Goal: Information Seeking & Learning: Learn about a topic

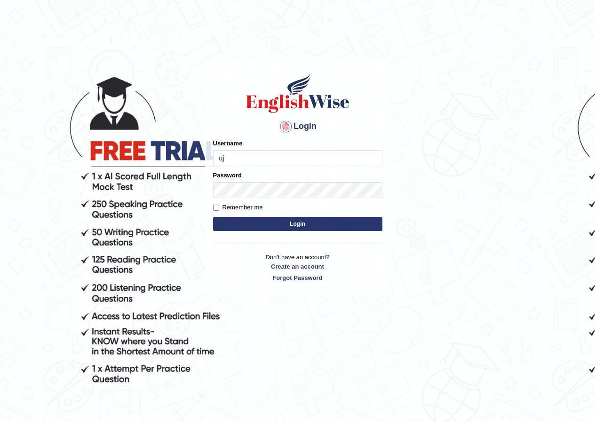
type input "u"
type input "pujap_parramatta"
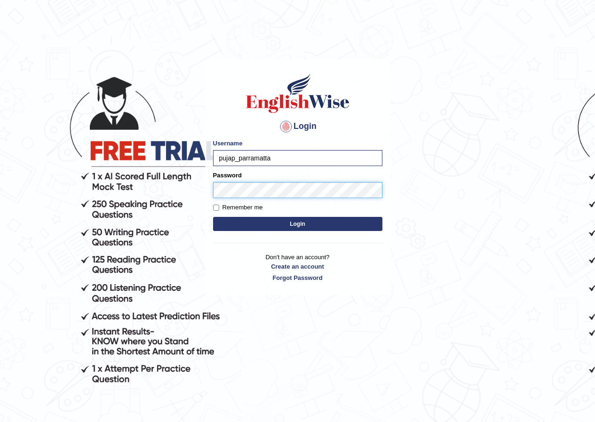
click at [213, 217] on button "Login" at bounding box center [297, 224] width 169 height 14
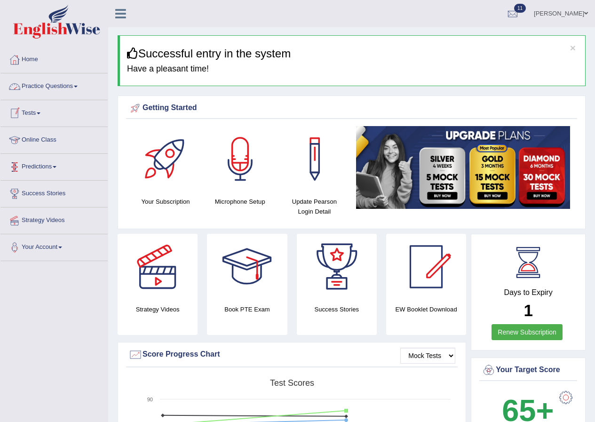
click at [74, 85] on link "Practice Questions" at bounding box center [53, 85] width 107 height 24
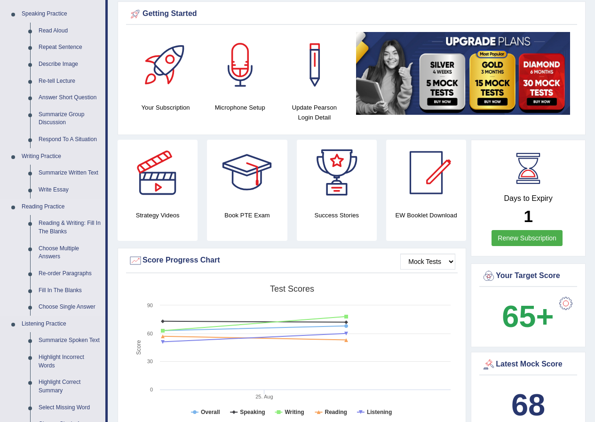
scroll to position [141, 0]
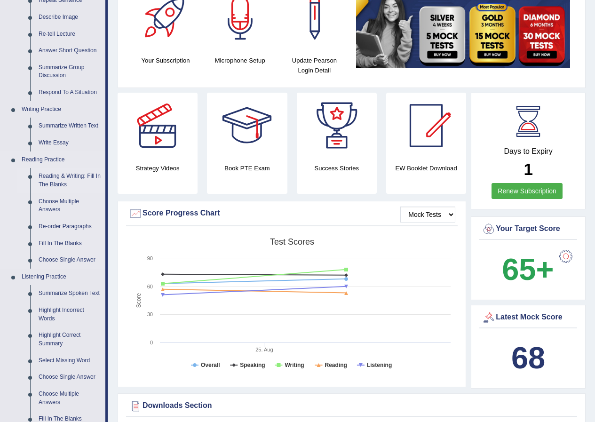
click at [73, 174] on link "Reading & Writing: Fill In The Blanks" at bounding box center [69, 180] width 71 height 25
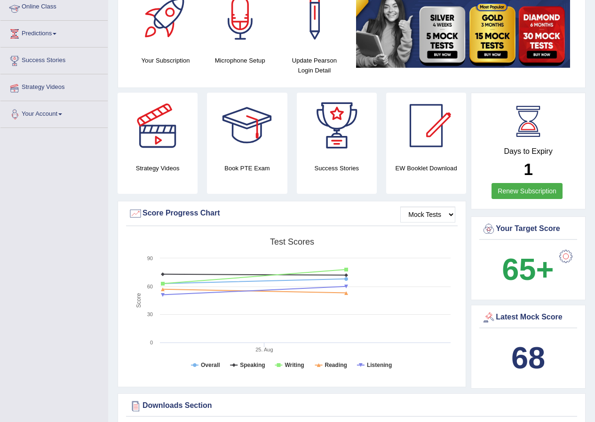
scroll to position [275, 0]
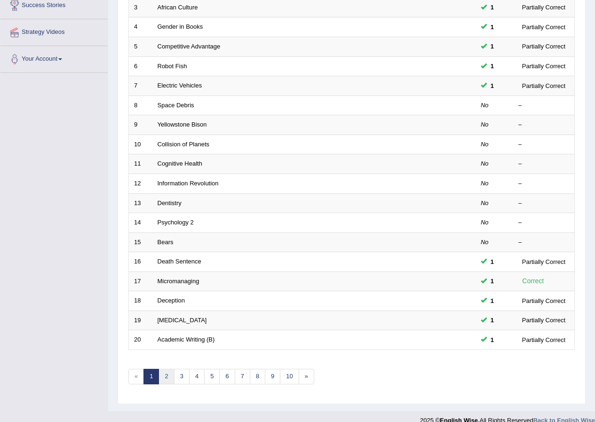
click at [167, 378] on link "2" at bounding box center [167, 377] width 16 height 16
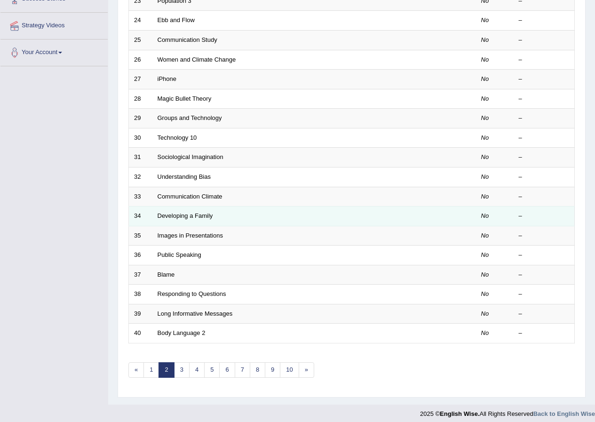
scroll to position [201, 0]
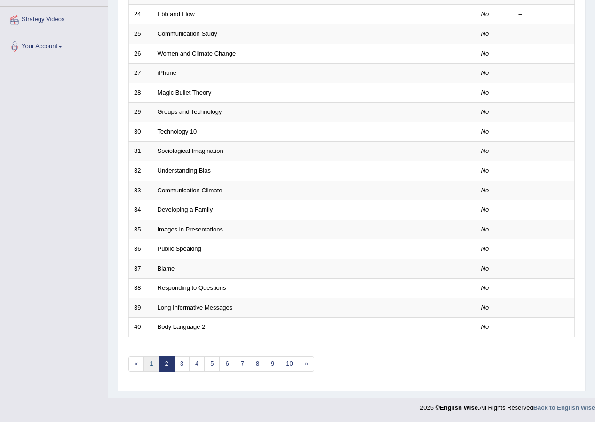
click at [153, 362] on link "1" at bounding box center [152, 364] width 16 height 16
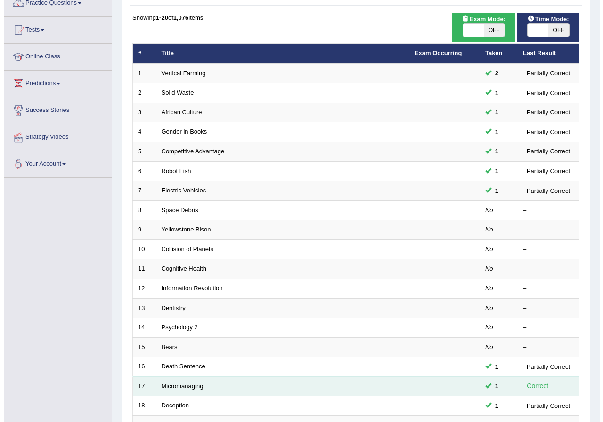
scroll to position [60, 0]
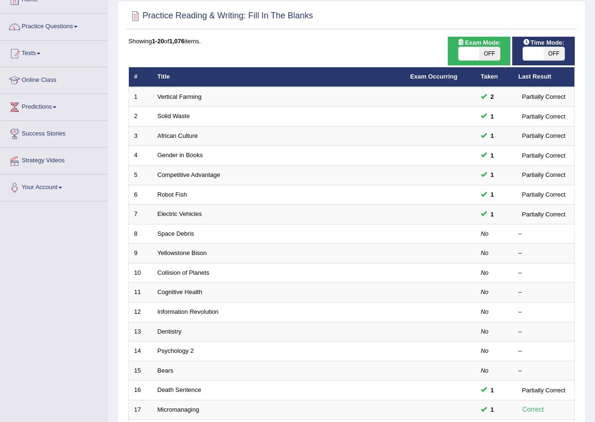
click at [483, 39] on span "Exam Mode:" at bounding box center [479, 43] width 51 height 10
click at [487, 56] on span "OFF" at bounding box center [490, 53] width 21 height 13
checkbox input "true"
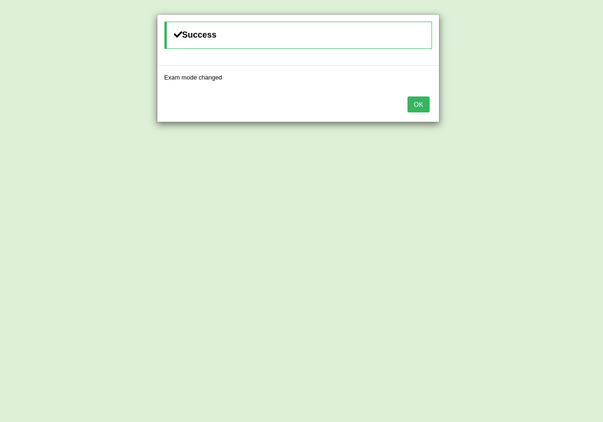
click at [413, 103] on button "OK" at bounding box center [418, 104] width 22 height 16
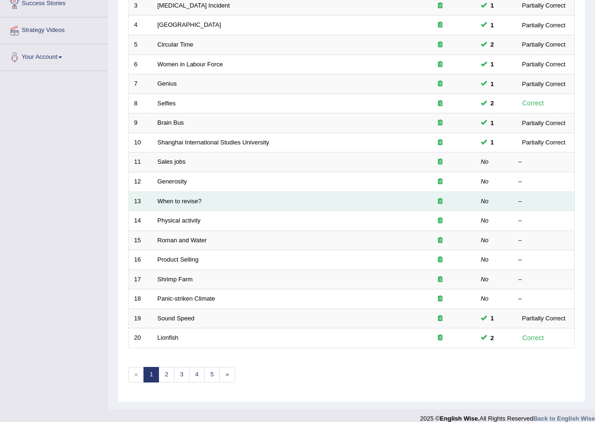
scroll to position [201, 0]
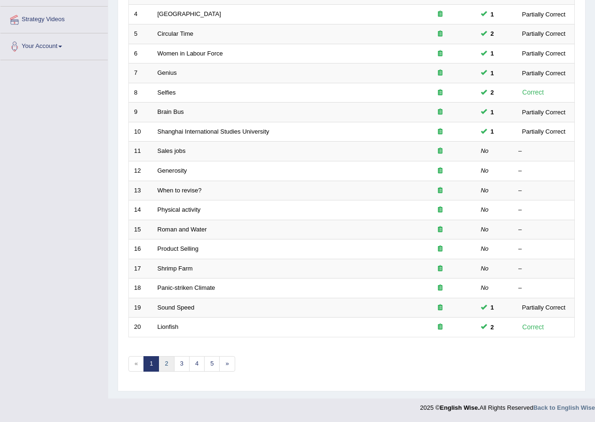
click at [169, 368] on link "2" at bounding box center [167, 364] width 16 height 16
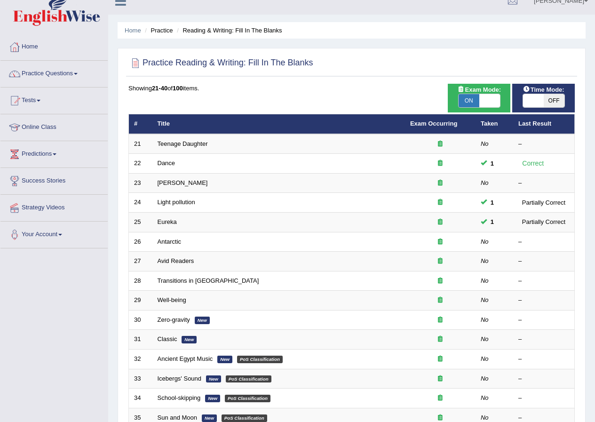
scroll to position [201, 0]
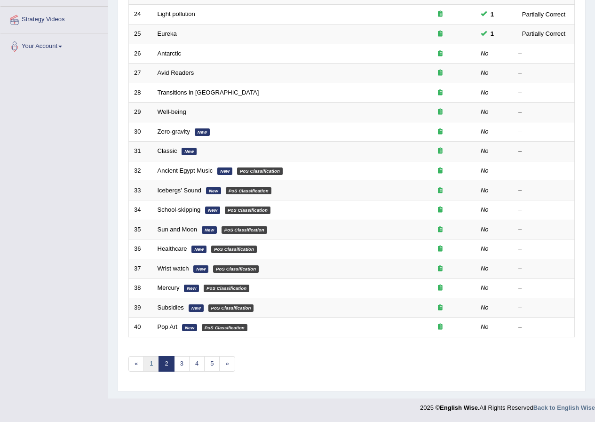
click at [155, 366] on link "1" at bounding box center [152, 364] width 16 height 16
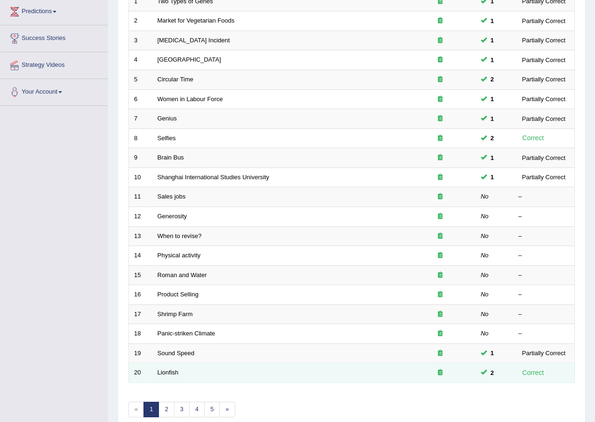
scroll to position [154, 0]
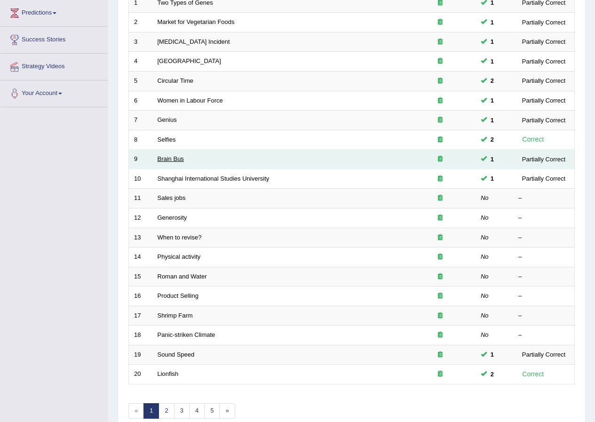
click at [162, 161] on link "Brain Bus" at bounding box center [171, 158] width 26 height 7
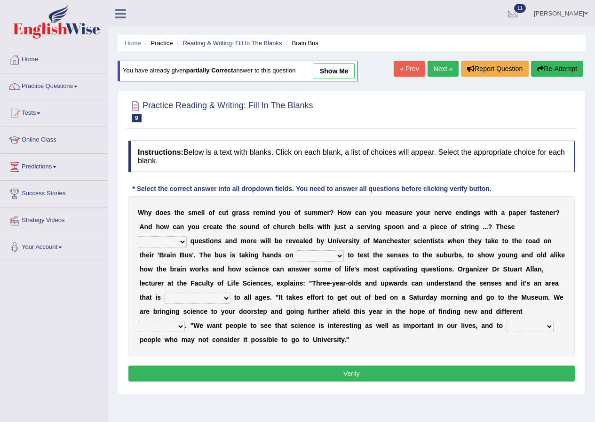
click at [344, 69] on link "show me" at bounding box center [334, 71] width 41 height 16
select select "underlying"
select select "facets"
select select "intriguing"
select select "groups"
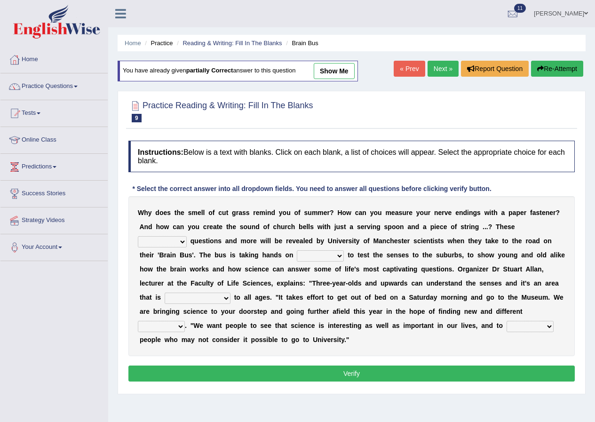
select select "encourage"
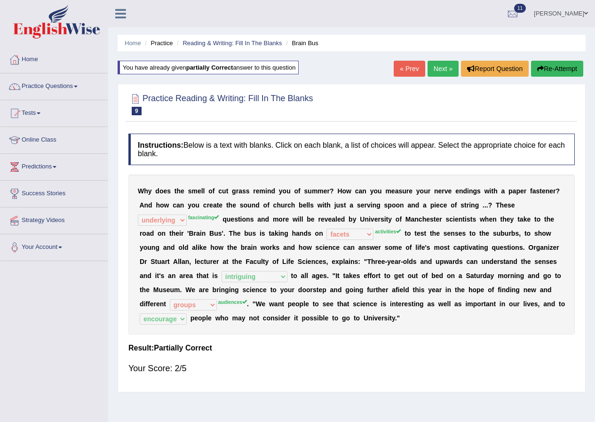
click at [533, 17] on link "[PERSON_NAME]" at bounding box center [561, 12] width 68 height 24
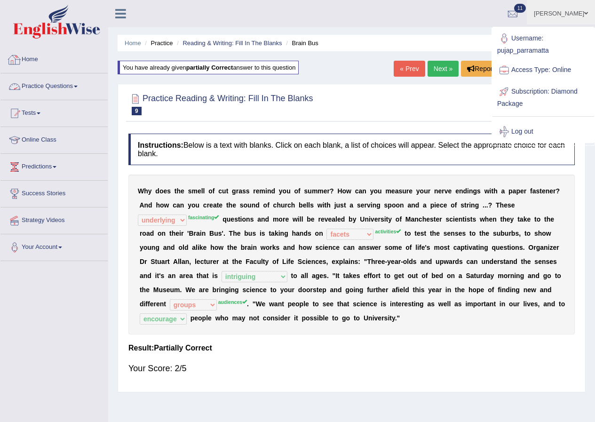
click at [26, 57] on link "Home" at bounding box center [53, 59] width 107 height 24
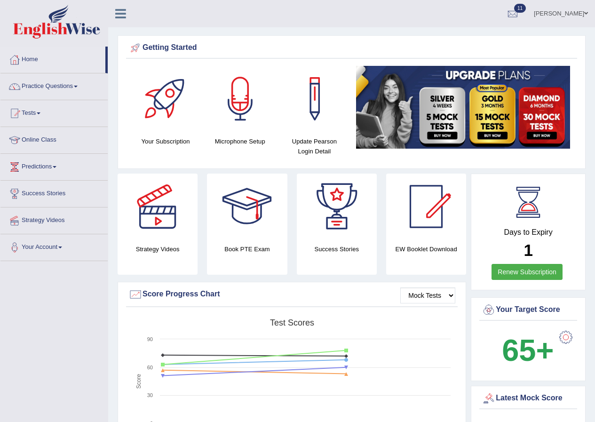
click at [555, 14] on link "[PERSON_NAME]" at bounding box center [561, 12] width 68 height 24
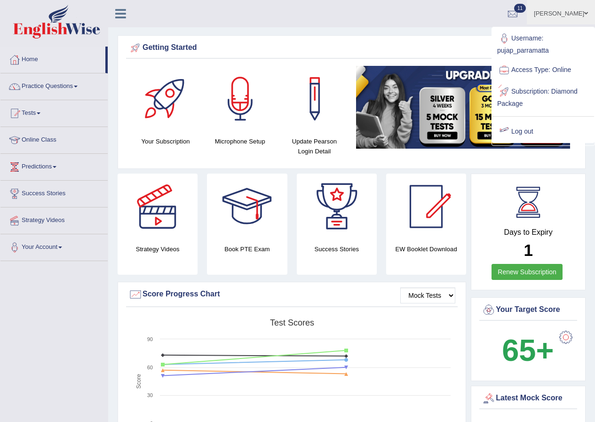
click at [530, 126] on link "Log out" at bounding box center [544, 132] width 102 height 22
click at [530, 126] on img at bounding box center [463, 107] width 214 height 83
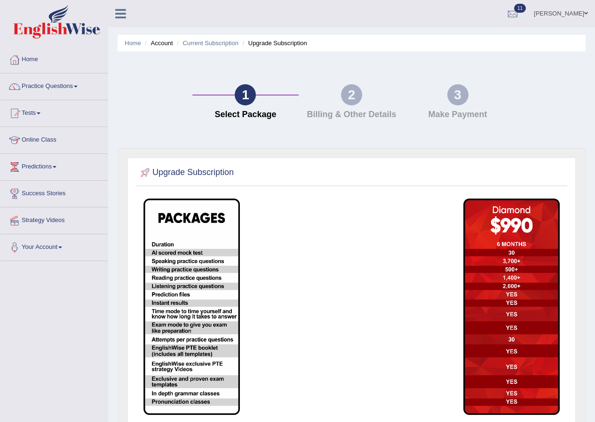
click at [550, 12] on link "[PERSON_NAME]" at bounding box center [561, 12] width 68 height 24
click at [540, 13] on link "[PERSON_NAME]" at bounding box center [561, 12] width 68 height 24
click at [581, 13] on link "[PERSON_NAME]" at bounding box center [561, 12] width 68 height 24
click at [583, 11] on link "[PERSON_NAME]" at bounding box center [561, 12] width 68 height 24
click at [584, 12] on link "[PERSON_NAME]" at bounding box center [561, 12] width 68 height 24
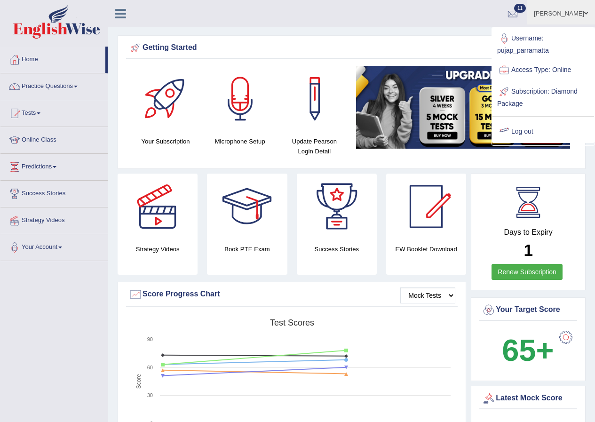
click at [536, 126] on link "Log out" at bounding box center [544, 132] width 102 height 22
click at [536, 126] on img at bounding box center [463, 107] width 214 height 83
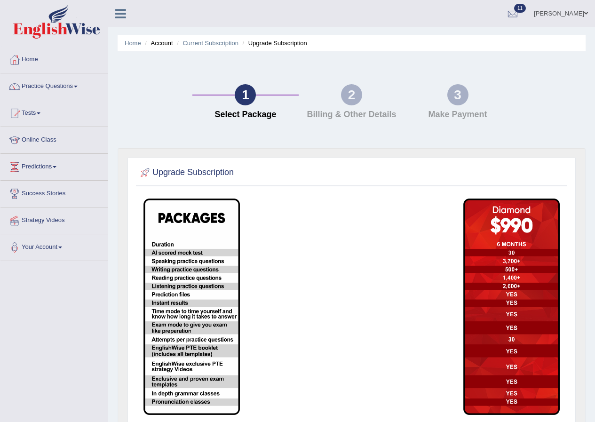
click at [565, 8] on link "Puja Poudel Adhikari" at bounding box center [561, 12] width 68 height 24
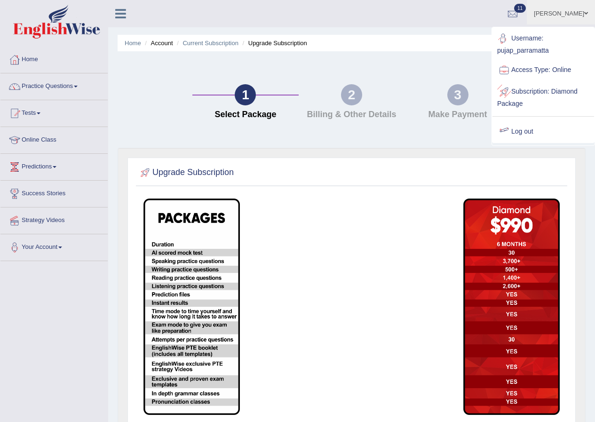
click at [512, 128] on link "Log out" at bounding box center [544, 132] width 102 height 22
click at [512, 128] on div "1 Select Package 2 Billing & Other Details 3 Make Payment" at bounding box center [352, 104] width 478 height 87
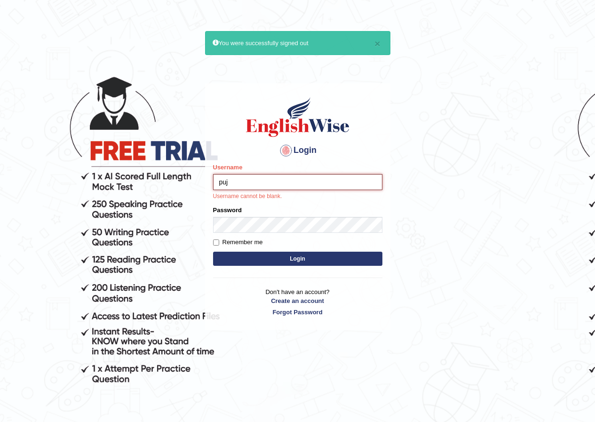
type input "pujap_parramatta"
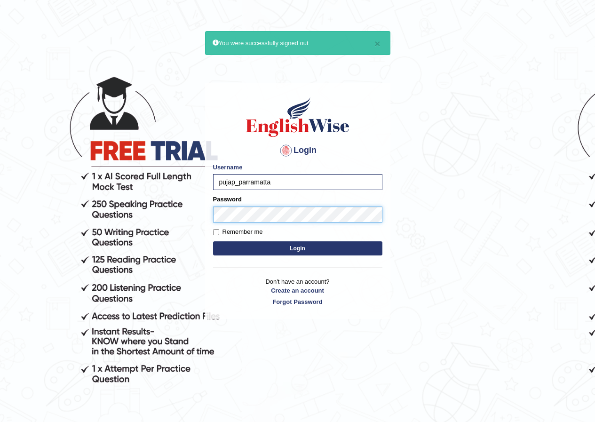
click at [213, 241] on button "Login" at bounding box center [297, 248] width 169 height 14
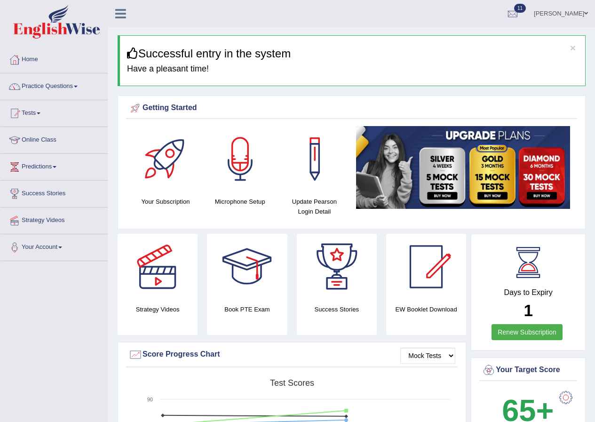
click at [540, 14] on link "Puja Poudel Adhikari" at bounding box center [561, 12] width 68 height 24
click at [0, 0] on link "Access Type: Online" at bounding box center [0, 0] width 0 height 0
click at [550, 14] on link "Puja Poudel Adhikari" at bounding box center [561, 12] width 68 height 24
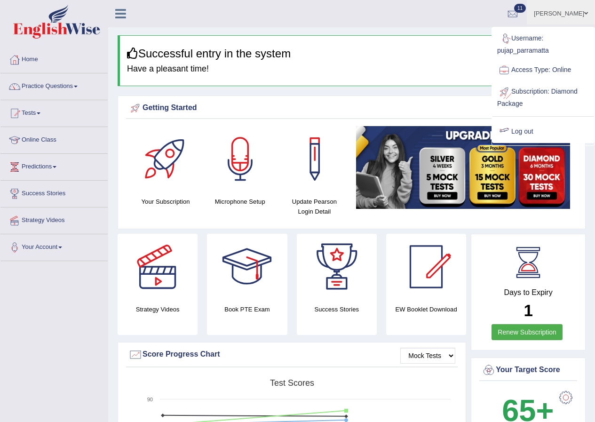
click at [533, 131] on link "Log out" at bounding box center [544, 132] width 102 height 22
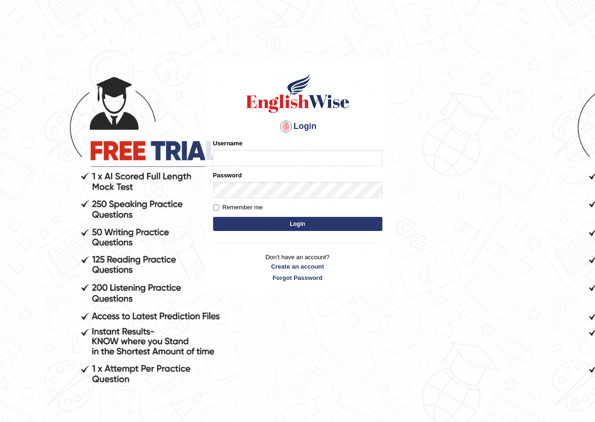
type input "p"
type input "u"
type input "pujap_parramatta"
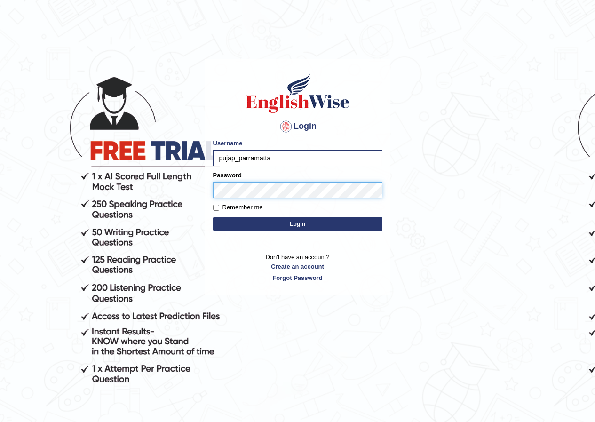
click at [213, 217] on button "Login" at bounding box center [297, 224] width 169 height 14
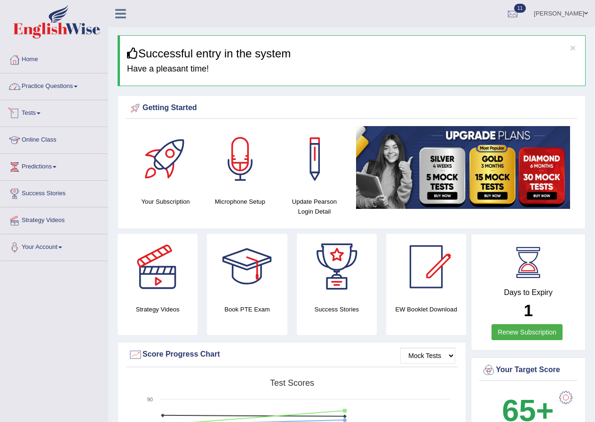
click at [76, 88] on link "Practice Questions" at bounding box center [53, 85] width 107 height 24
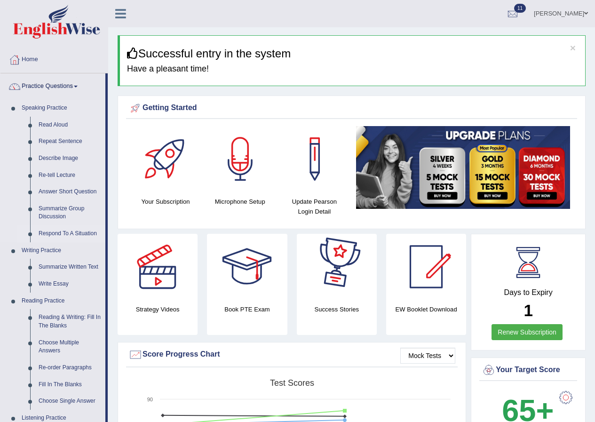
click at [76, 237] on link "Respond To A Situation" at bounding box center [69, 233] width 71 height 17
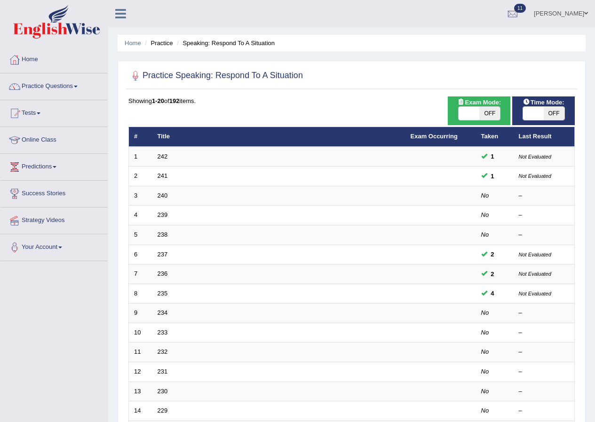
click at [487, 112] on span "OFF" at bounding box center [490, 113] width 21 height 13
checkbox input "true"
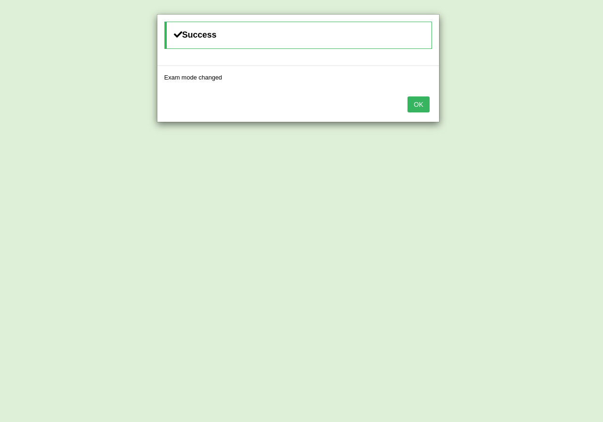
click at [423, 104] on button "OK" at bounding box center [418, 104] width 22 height 16
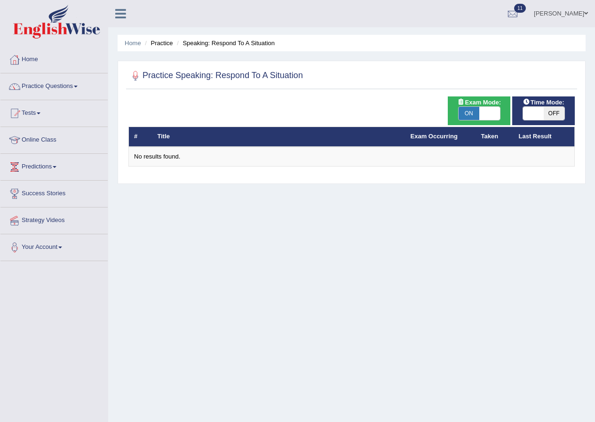
click at [480, 110] on span at bounding box center [490, 113] width 21 height 13
checkbox input "false"
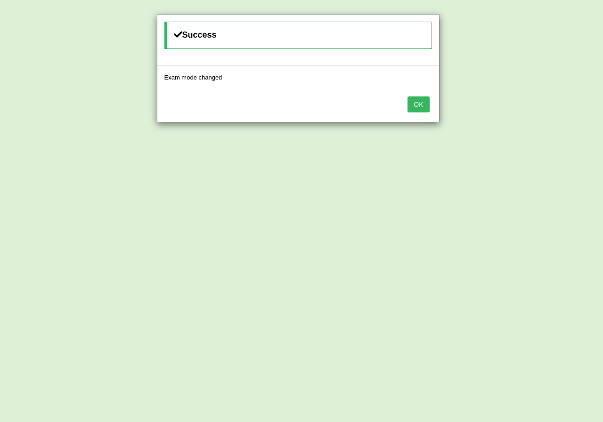
click at [422, 105] on button "OK" at bounding box center [418, 104] width 22 height 16
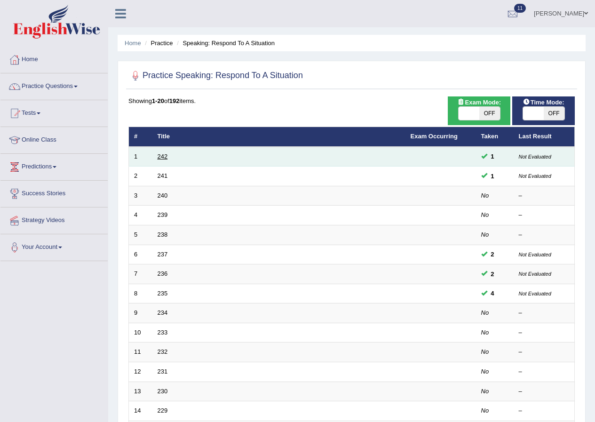
click at [159, 153] on link "242" at bounding box center [163, 156] width 10 height 7
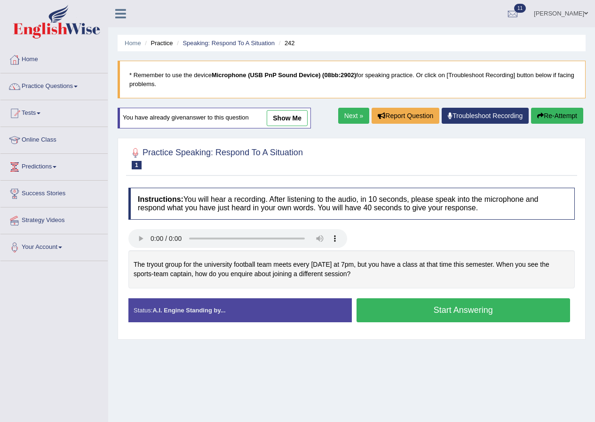
click at [353, 112] on link "Next »" at bounding box center [353, 116] width 31 height 16
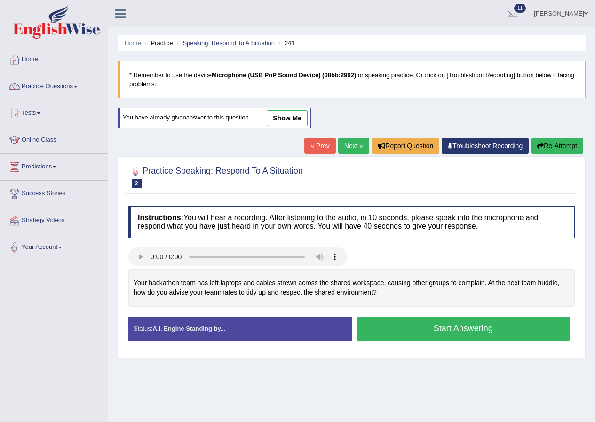
click at [350, 147] on link "Next »" at bounding box center [353, 146] width 31 height 16
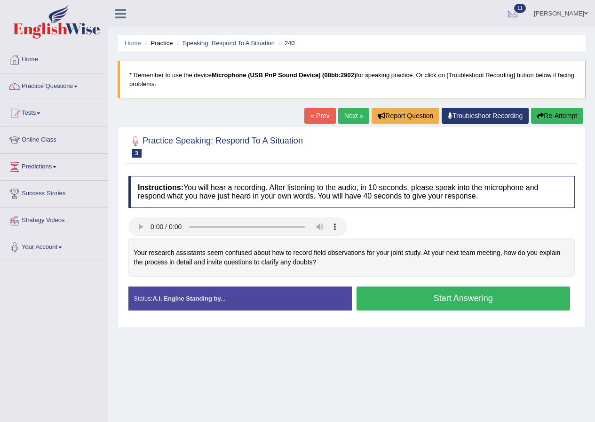
click at [357, 112] on link "Next »" at bounding box center [353, 116] width 31 height 16
click at [347, 114] on link "Next »" at bounding box center [353, 116] width 31 height 16
click at [345, 113] on link "Next »" at bounding box center [353, 116] width 31 height 16
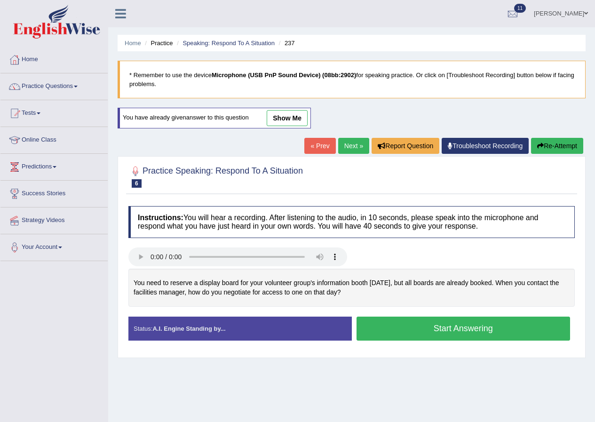
click at [540, 17] on link "Puja Poudel Adhikari" at bounding box center [561, 12] width 68 height 24
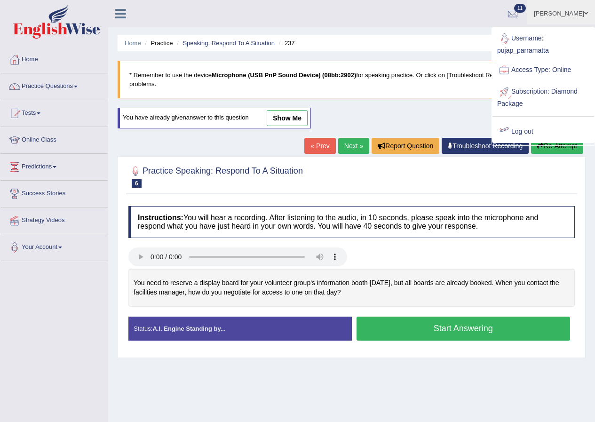
click at [519, 128] on link "Log out" at bounding box center [544, 132] width 102 height 22
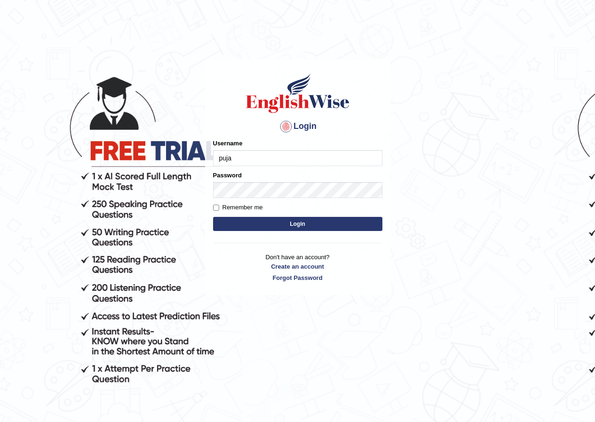
type input "pujap_parramatta"
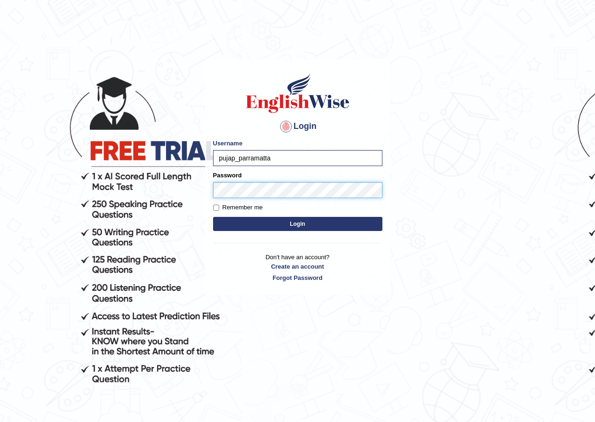
click at [213, 217] on button "Login" at bounding box center [297, 224] width 169 height 14
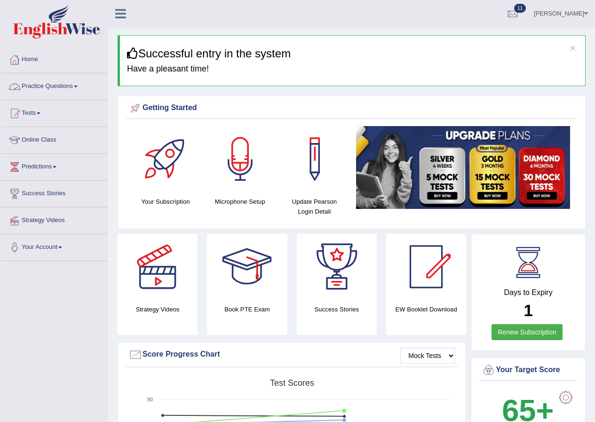
click at [70, 84] on link "Practice Questions" at bounding box center [53, 85] width 107 height 24
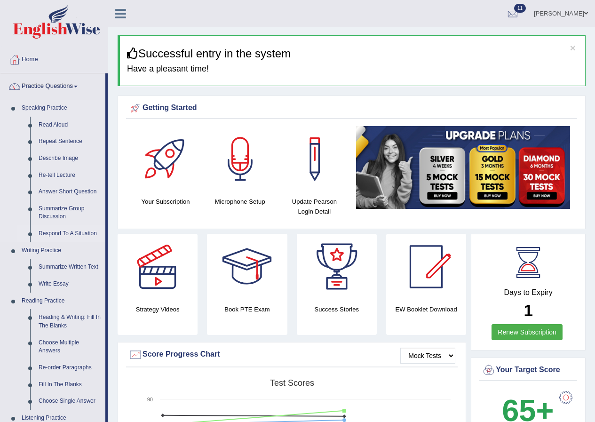
click at [76, 234] on link "Respond To A Situation" at bounding box center [69, 233] width 71 height 17
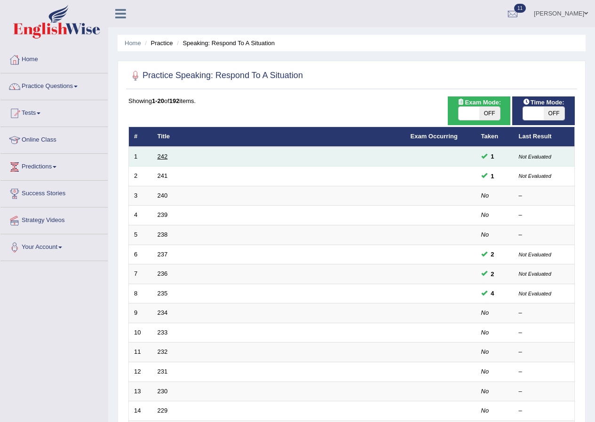
click at [163, 156] on link "242" at bounding box center [163, 156] width 10 height 7
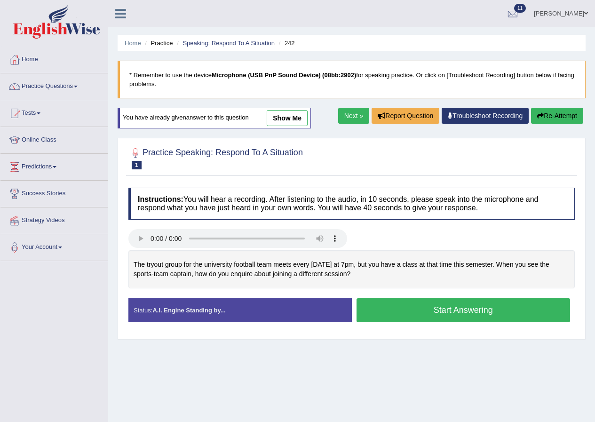
click at [541, 6] on link "Puja Poudel Adhikari" at bounding box center [561, 12] width 68 height 24
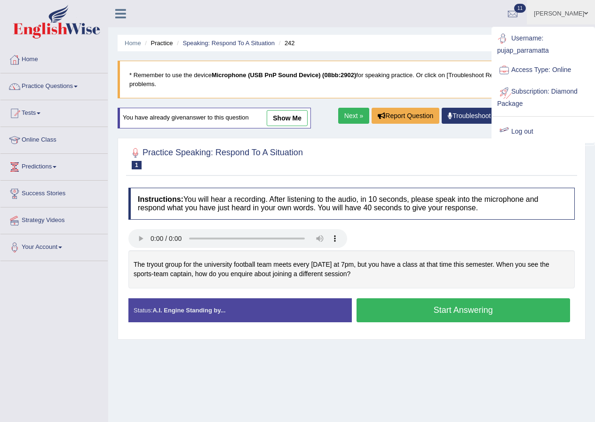
click at [532, 127] on link "Log out" at bounding box center [544, 132] width 102 height 22
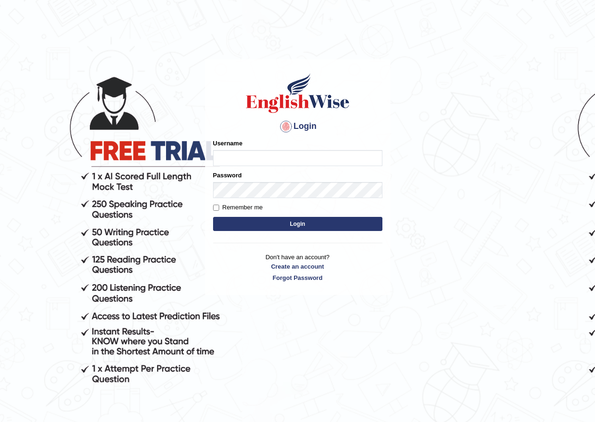
drag, startPoint x: 298, startPoint y: 140, endPoint x: 329, endPoint y: 161, distance: 36.8
click at [303, 143] on div "Username" at bounding box center [297, 152] width 169 height 27
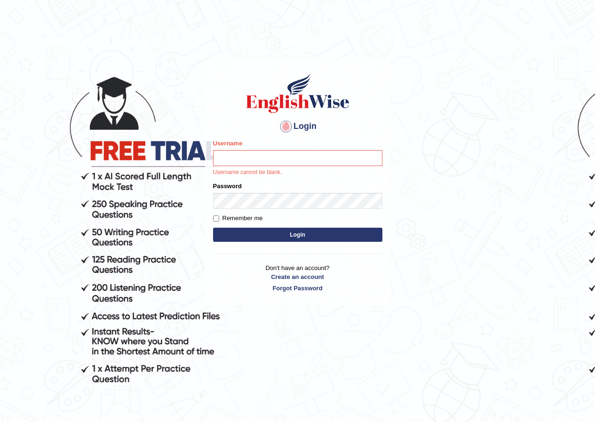
click at [297, 150] on div "Username Username cannot be blank." at bounding box center [297, 158] width 169 height 38
click at [300, 163] on input "Username" at bounding box center [297, 158] width 169 height 16
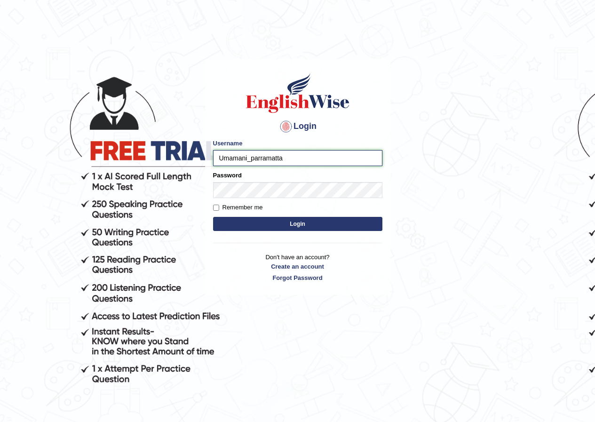
click at [248, 156] on input "Umamani_parramatta" at bounding box center [297, 158] width 169 height 16
type input "annifred_parramatta"
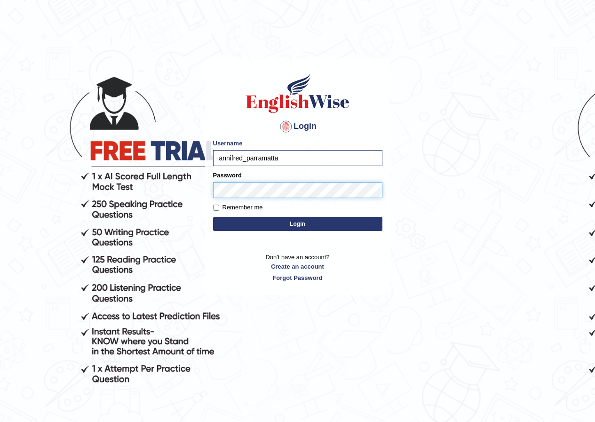
click at [226, 175] on div "Password" at bounding box center [297, 184] width 169 height 27
click at [226, 175] on label "Password" at bounding box center [227, 175] width 29 height 9
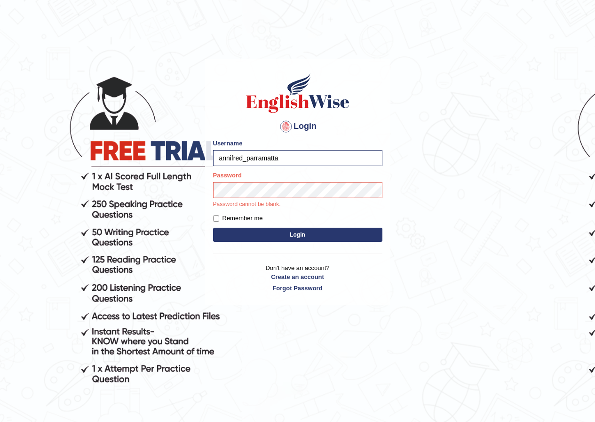
click at [270, 235] on button "Login" at bounding box center [297, 235] width 169 height 14
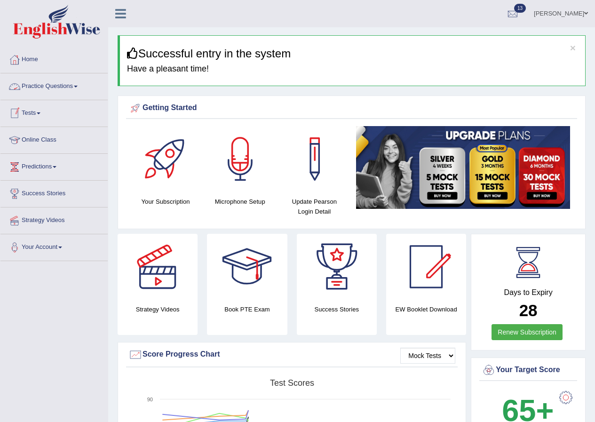
click at [67, 87] on link "Practice Questions" at bounding box center [53, 85] width 107 height 24
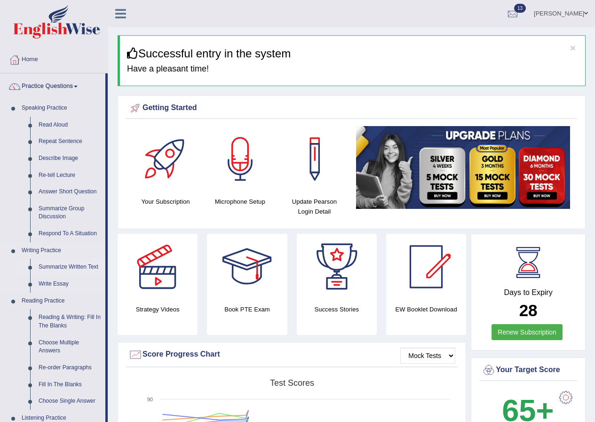
click at [84, 267] on link "Summarize Written Text" at bounding box center [69, 267] width 71 height 17
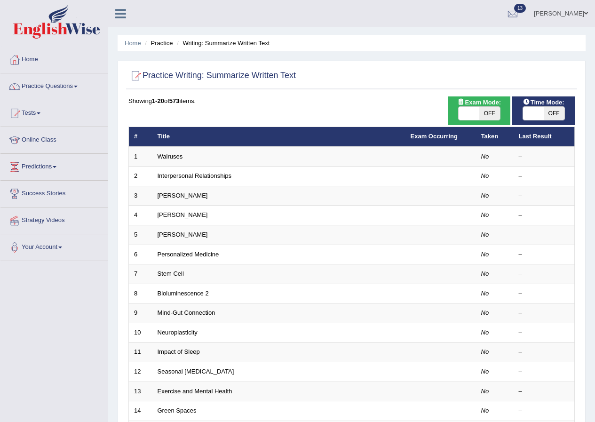
click at [489, 111] on span "OFF" at bounding box center [490, 113] width 21 height 13
checkbox input "true"
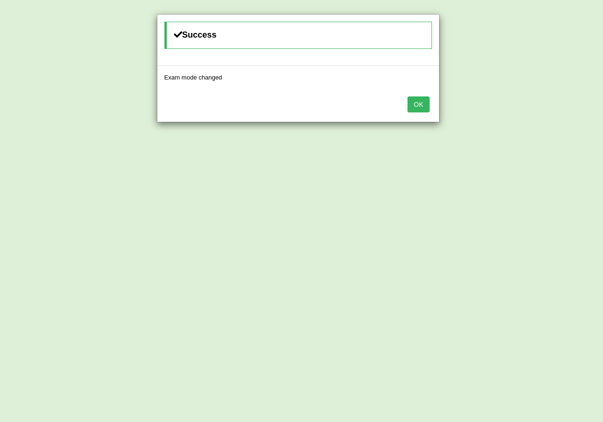
click at [426, 107] on button "OK" at bounding box center [418, 104] width 22 height 16
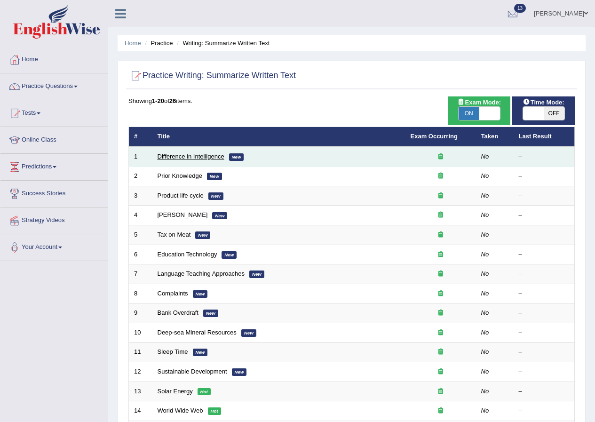
click at [207, 158] on link "Difference in Intelligence" at bounding box center [191, 156] width 67 height 7
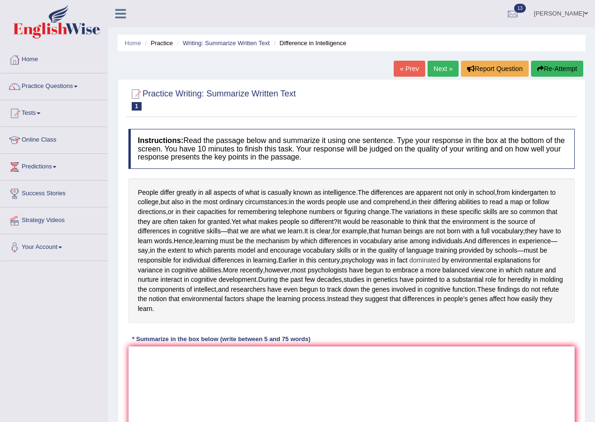
scroll to position [47, 0]
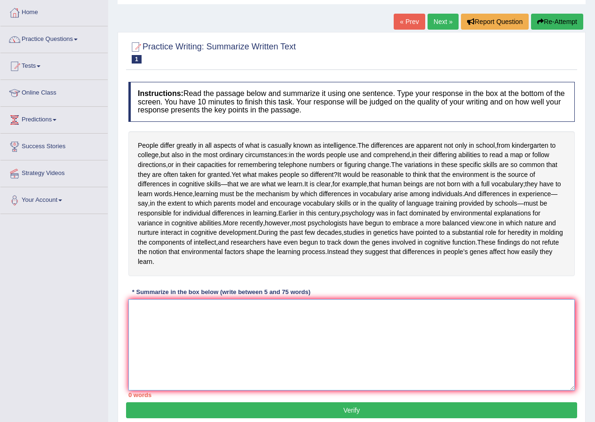
drag, startPoint x: 194, startPoint y: 342, endPoint x: 185, endPoint y: 342, distance: 9.0
click at [190, 342] on textarea at bounding box center [352, 344] width 447 height 91
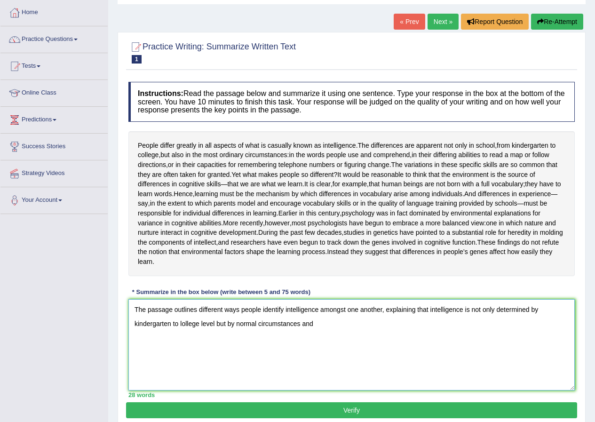
click at [182, 342] on textarea "The passage outlines different ways people identify intelligence amongst one an…" at bounding box center [352, 344] width 447 height 91
click at [343, 351] on textarea "The passage outlines different ways people identify intelligence amongst one an…" at bounding box center [352, 344] width 447 height 91
click at [354, 354] on textarea "The passage outlines different ways people identify intelligence amongst one an…" at bounding box center [352, 344] width 447 height 91
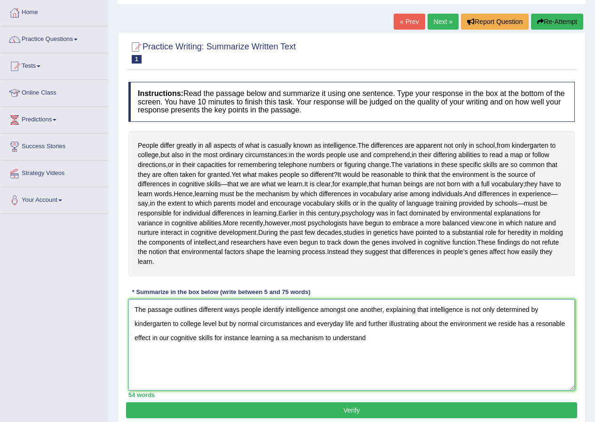
click at [283, 358] on textarea "The passage outlines different ways people identify intelligence amongst one an…" at bounding box center [352, 344] width 447 height 91
click at [373, 363] on textarea "The passage outlines different ways people identify intelligence amongst one an…" at bounding box center [352, 344] width 447 height 91
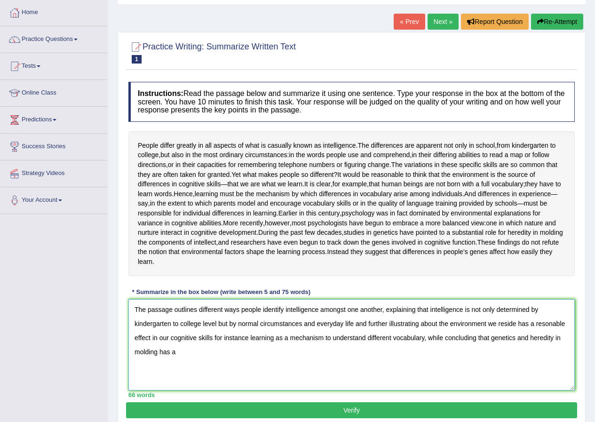
click at [160, 373] on textarea "The passage outlines different ways people identify intelligence amongst one an…" at bounding box center [352, 344] width 447 height 91
click at [226, 383] on textarea "The passage outlines different ways people identify intelligence amongst one an…" at bounding box center [352, 344] width 447 height 91
click at [345, 329] on textarea "The passage outlines different ways people identify intelligence amongst one an…" at bounding box center [352, 344] width 447 height 91
click at [437, 344] on textarea "The passage outlines different ways people identify intelligence among one anot…" at bounding box center [352, 344] width 447 height 91
click at [512, 343] on textarea "The passage outlines different ways people identify intelligence among one anot…" at bounding box center [352, 344] width 447 height 91
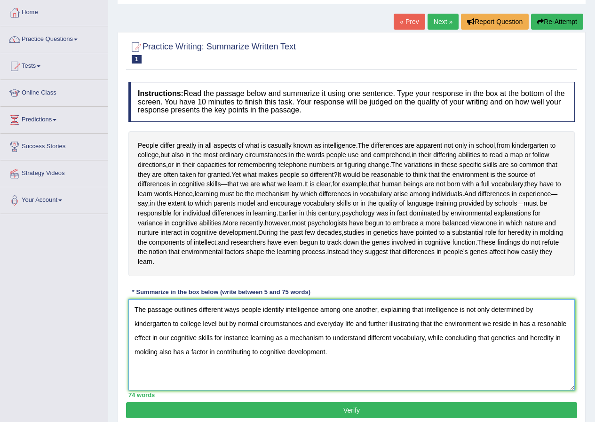
click at [547, 345] on textarea "The passage outlines different ways people identify intelligence among one anot…" at bounding box center [352, 344] width 447 height 91
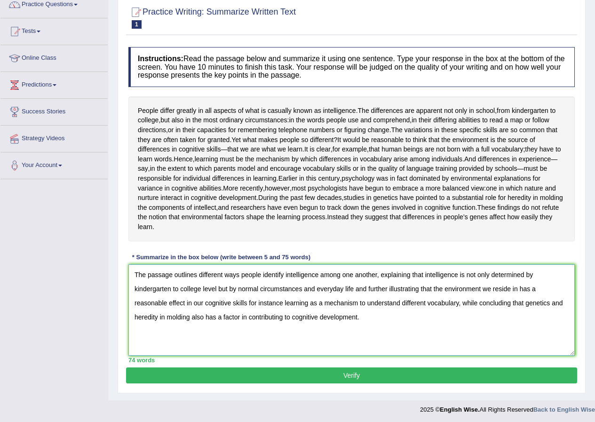
scroll to position [104, 0]
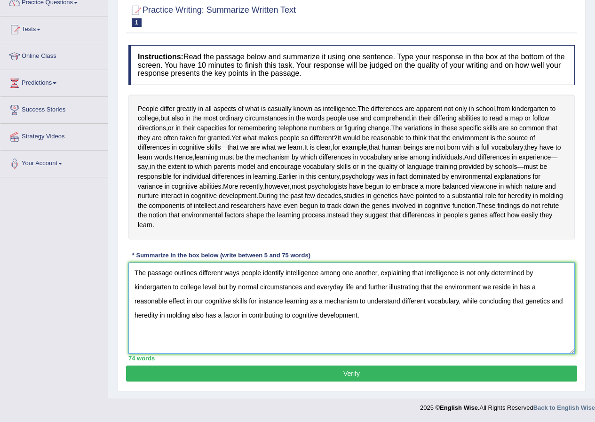
click at [218, 313] on textarea "The passage outlines different ways people identify intelligence among one anot…" at bounding box center [352, 308] width 447 height 91
type textarea "The passage outlines different ways people identify intelligence among one anot…"
click at [362, 375] on button "Verify" at bounding box center [351, 374] width 451 height 16
click at [0, 0] on blockquote "." at bounding box center [0, 0] width 0 height 0
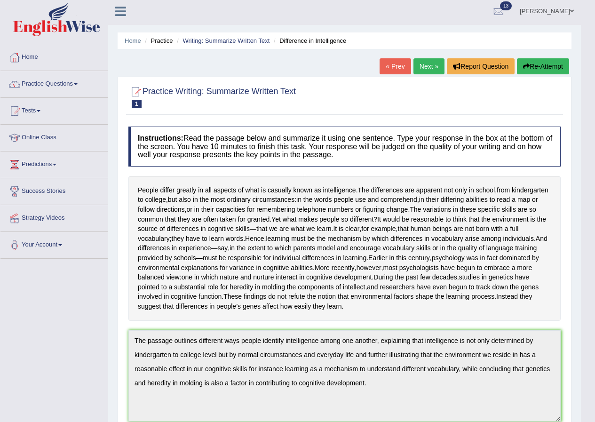
scroll to position [0, 0]
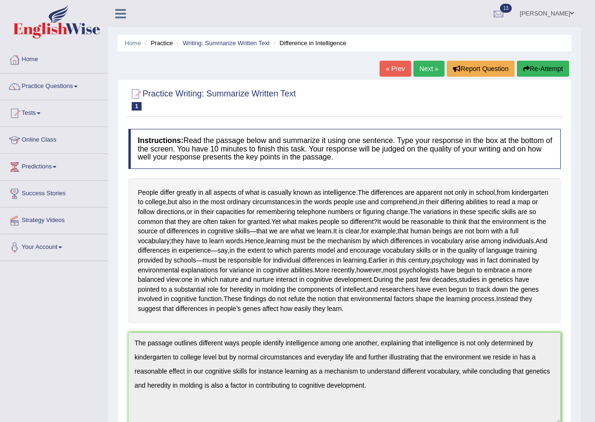
click at [416, 72] on link "Next »" at bounding box center [429, 69] width 31 height 16
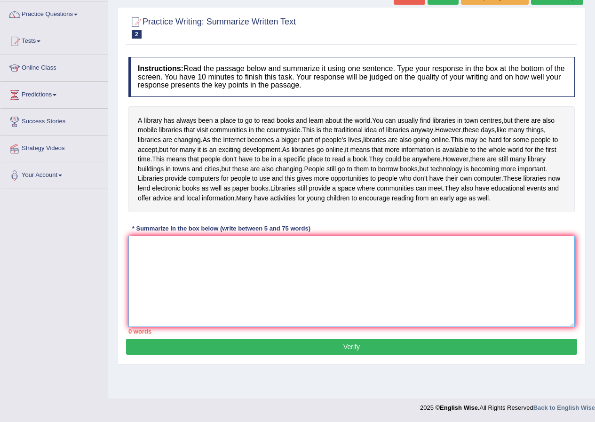
click at [233, 290] on textarea at bounding box center [352, 281] width 447 height 91
type textarea "t"
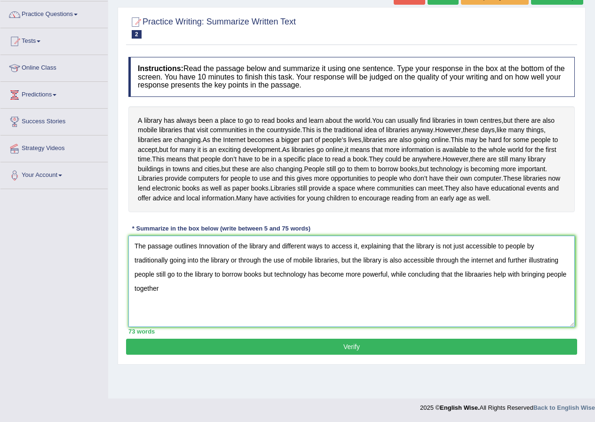
click at [491, 303] on textarea "The passage outlines Innovation of the library and different ways to access it,…" at bounding box center [352, 281] width 447 height 91
click at [258, 327] on textarea "The passage outlines Innovation of the library and different ways to access it,…" at bounding box center [352, 281] width 447 height 91
drag, startPoint x: 335, startPoint y: 289, endPoint x: 325, endPoint y: 291, distance: 9.7
click at [325, 291] on textarea "The passage outlines Innovation of the library and different ways to access it,…" at bounding box center [352, 281] width 447 height 91
click at [263, 286] on textarea "The passage outlines Innovation of the library and different ways to access it,…" at bounding box center [352, 281] width 447 height 91
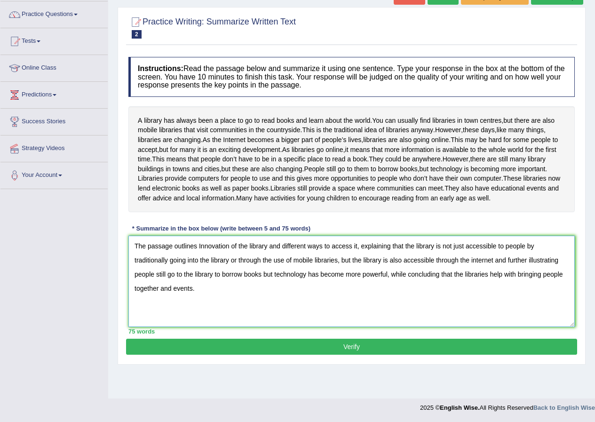
click at [283, 288] on textarea "The passage outlines Innovation of the library and different ways to access it,…" at bounding box center [352, 281] width 447 height 91
click at [295, 285] on textarea "The passage outlines Innovation of the library and different ways to access it,…" at bounding box center [352, 281] width 447 height 91
click at [545, 303] on textarea "The passage outlines Innovation of the library and different ways to access it,…" at bounding box center [352, 281] width 447 height 91
click at [342, 327] on textarea "The passage outlines Innovation of the library and different ways to access it,…" at bounding box center [352, 281] width 447 height 91
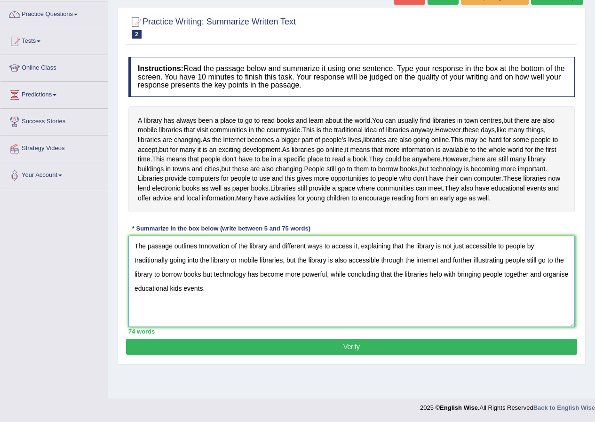
click at [529, 302] on textarea "The passage outlines Innovation of the library and different ways to access it,…" at bounding box center [352, 281] width 447 height 91
click at [534, 316] on textarea "The passage outlines Innovation of the library and different ways to access it,…" at bounding box center [352, 281] width 447 height 91
click at [270, 327] on textarea "The passage outlines Innovation of the library and different ways to access it,…" at bounding box center [352, 281] width 447 height 91
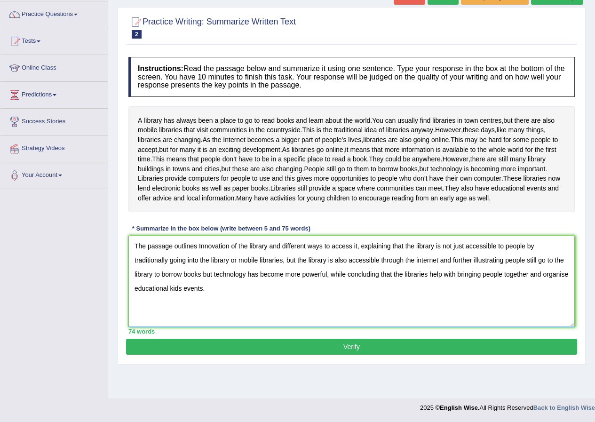
click at [200, 314] on textarea "The passage outlines Innovation of the library and different ways to access it,…" at bounding box center [352, 281] width 447 height 91
click at [225, 314] on textarea "The passage outlines Innovation of the library and different ways to access it,…" at bounding box center [352, 281] width 447 height 91
click at [239, 315] on textarea "The passage outlines Innovation of the library and different ways to access it,…" at bounding box center [352, 281] width 447 height 91
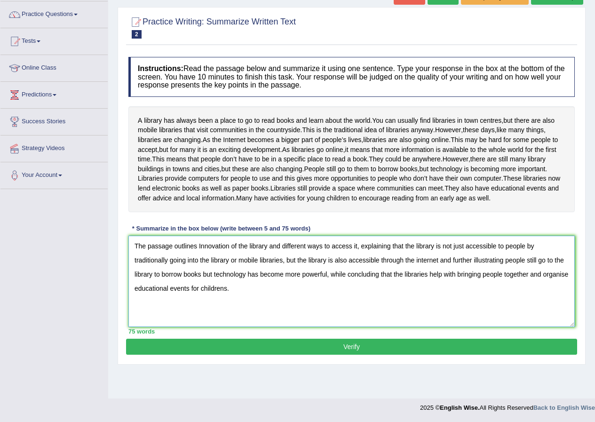
click at [237, 316] on textarea "The passage outlines Innovation of the library and different ways to access it,…" at bounding box center [352, 281] width 447 height 91
type textarea "The passage outlines Innovation of the library and different ways to access it,…"
click at [238, 355] on button "Verify" at bounding box center [351, 347] width 451 height 16
click at [0, 0] on blockquote "The Internet is changing libraries because they are offering more books and inf…" at bounding box center [0, 0] width 0 height 0
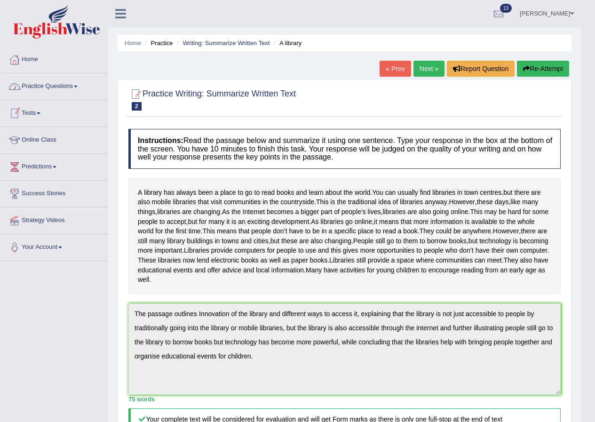
click at [50, 86] on link "Practice Questions" at bounding box center [53, 85] width 107 height 24
click at [57, 84] on link "Practice Questions" at bounding box center [53, 85] width 107 height 24
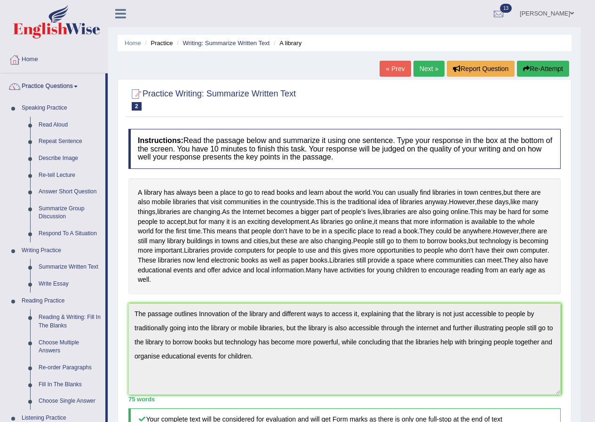
click at [428, 76] on link "Next »" at bounding box center [429, 69] width 31 height 16
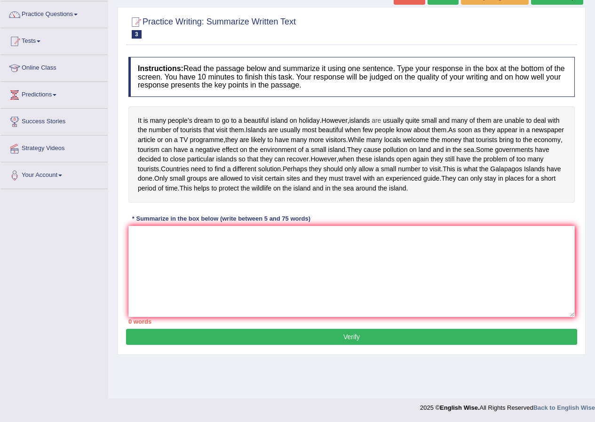
scroll to position [84, 0]
click at [146, 276] on textarea at bounding box center [352, 271] width 447 height 91
click at [239, 280] on textarea "The passage outlines the" at bounding box center [352, 271] width 447 height 91
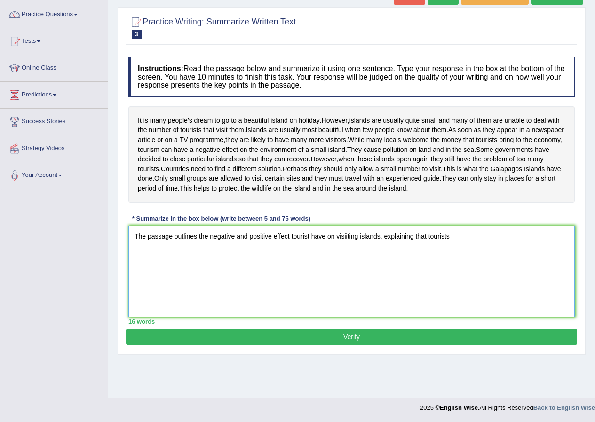
click at [310, 272] on textarea "The passage outlines the negative and positive effect tourist have on visiiting…" at bounding box center [352, 271] width 447 height 91
click at [473, 277] on textarea "The passage outlines the negative and positive effect tourists have on visiitin…" at bounding box center [352, 271] width 447 height 91
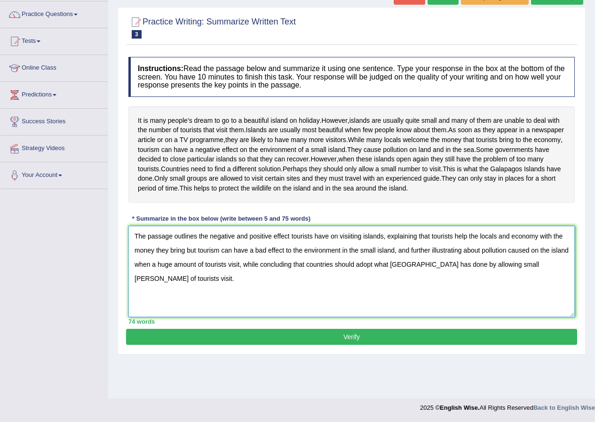
click at [360, 289] on textarea "The passage outlines the negative and positive effect tourists have on visiitin…" at bounding box center [352, 271] width 447 height 91
click at [358, 289] on textarea "The passage outlines the negative and positive effect tourists have on visiitin…" at bounding box center [352, 271] width 447 height 91
click at [358, 290] on textarea "The passage outlines the negative and positive effect tourists have on visiitin…" at bounding box center [352, 271] width 447 height 91
click at [382, 286] on textarea "The passage outlines the negative and positive effect tourists have on visiitin…" at bounding box center [352, 271] width 447 height 91
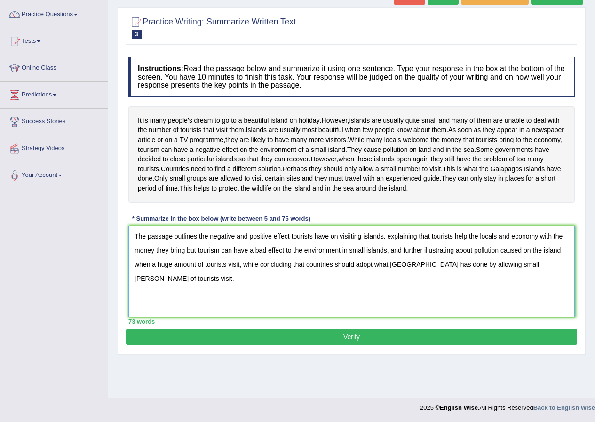
click at [563, 286] on textarea "The passage outlines the negative and positive effect tourists have on visiitin…" at bounding box center [352, 271] width 447 height 91
click at [561, 289] on textarea "The passage outlines the negative and positive effect tourists have on visiitin…" at bounding box center [352, 271] width 447 height 91
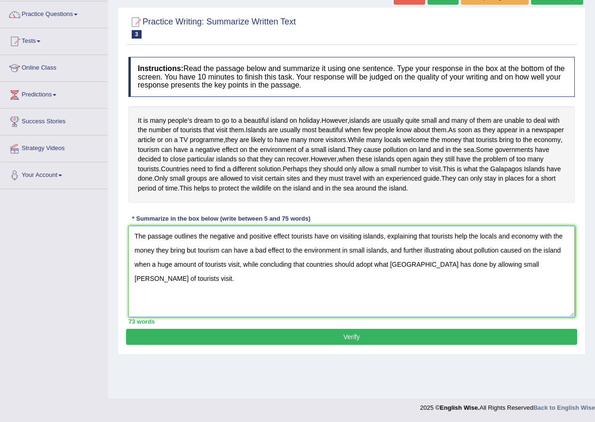
click at [561, 289] on textarea "The passage outlines the negative and positive effect tourists have on visiitin…" at bounding box center [352, 271] width 447 height 91
click at [505, 305] on textarea "The passage outlines the negative and positive effect tourists have on visiitin…" at bounding box center [352, 271] width 447 height 91
click at [519, 305] on textarea "The passage outlines the negative and positive effect tourists have on visiitin…" at bounding box center [352, 271] width 447 height 91
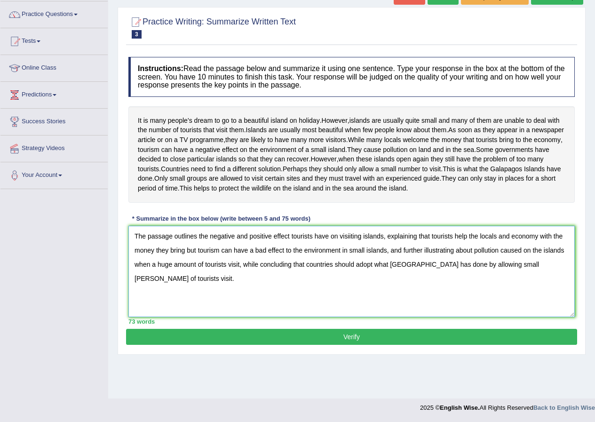
click at [506, 310] on textarea "The passage outlines the negative and positive effect tourists have on visiitin…" at bounding box center [352, 271] width 447 height 91
click at [506, 302] on textarea "The passage outlines the negative and positive effect tourists have on visiitin…" at bounding box center [352, 271] width 447 height 91
click at [545, 302] on textarea "The passage outlines the negative and positive effect tourists have on visiitin…" at bounding box center [352, 271] width 447 height 91
click at [536, 302] on textarea "The passage outlines the negative and positive effect tourists have on visiitin…" at bounding box center [352, 271] width 447 height 91
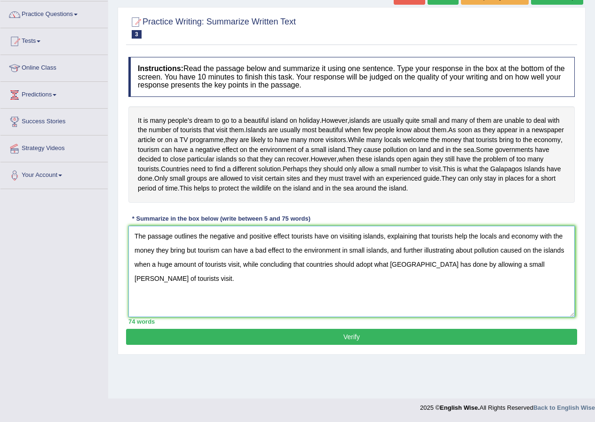
click at [536, 302] on textarea "The passage outlines the negative and positive effect tourists have on visiitin…" at bounding box center [352, 271] width 447 height 91
click at [191, 317] on textarea "The passage outlines the negative and positive effect tourists have on visiitin…" at bounding box center [352, 271] width 447 height 91
type textarea "The passage outlines the negative and positive effect tourists have on visiitin…"
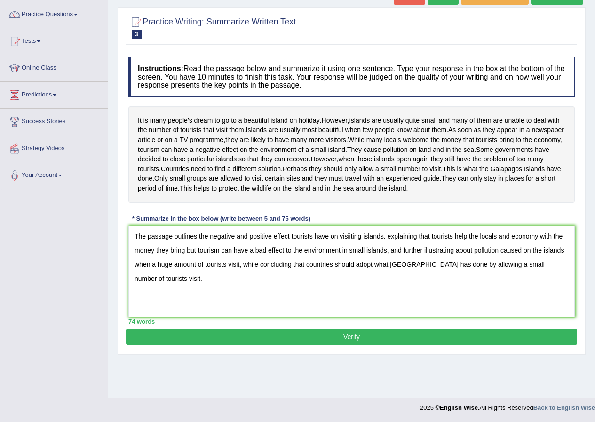
click at [529, 345] on button "Verify" at bounding box center [351, 337] width 451 height 16
click at [0, 0] on blockquote "Large numbers of tourists, although they contribute to the economy, can have a …" at bounding box center [0, 0] width 0 height 0
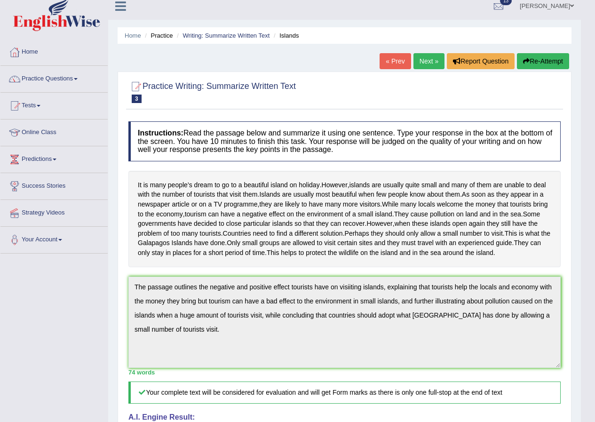
scroll to position [0, 0]
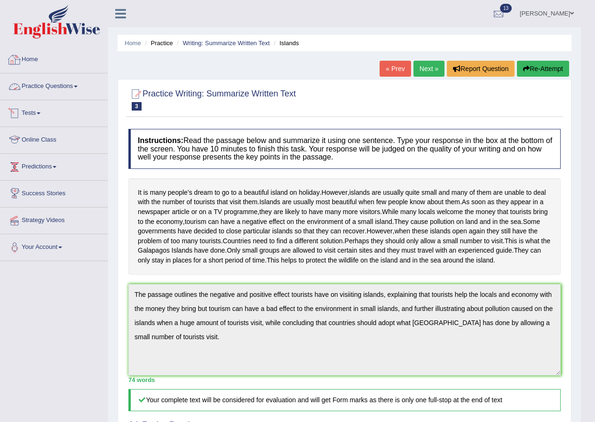
drag, startPoint x: 64, startPoint y: 85, endPoint x: 64, endPoint y: 92, distance: 7.1
click at [59, 91] on link "Practice Questions" at bounding box center [53, 85] width 107 height 24
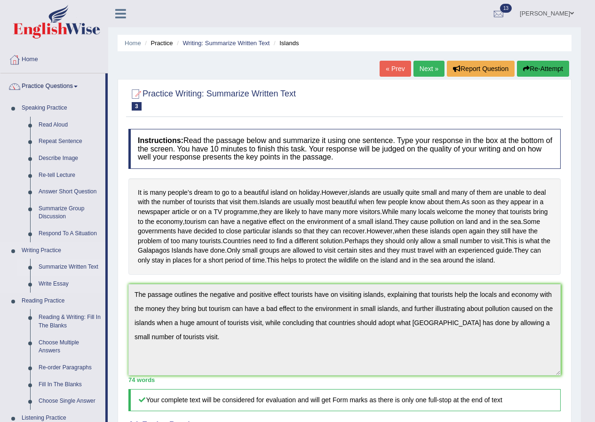
click at [70, 268] on link "Summarize Written Text" at bounding box center [69, 267] width 71 height 17
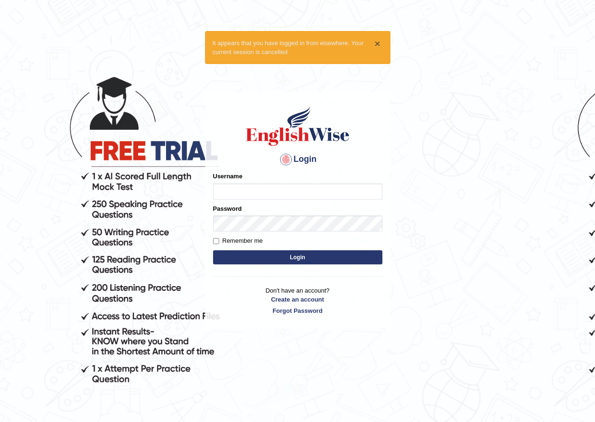
click at [381, 48] on div "× It appears that you have logged in from elsewhere. Your current session is ca…" at bounding box center [297, 47] width 185 height 33
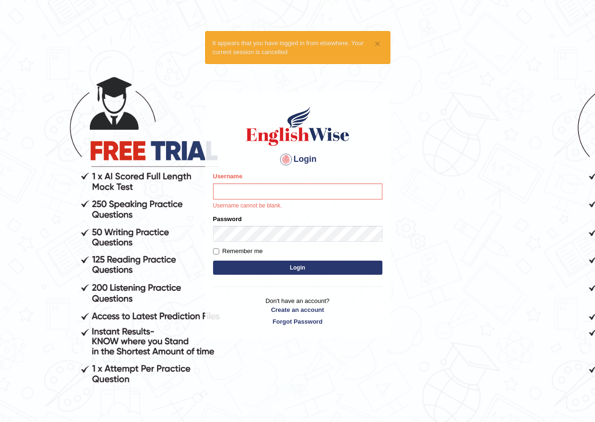
click at [381, 47] on div "× It appears that you have logged in from elsewhere. Your current session is ca…" at bounding box center [297, 47] width 185 height 33
click at [395, 43] on body "× It appears that you have logged in from elsewhere. Your current session is ca…" at bounding box center [297, 241] width 595 height 422
click at [383, 48] on div "× It appears that you have logged in from elsewhere. Your current session is ca…" at bounding box center [297, 47] width 185 height 33
click at [385, 49] on div "× It appears that you have logged in from elsewhere. Your current session is ca…" at bounding box center [297, 47] width 185 height 33
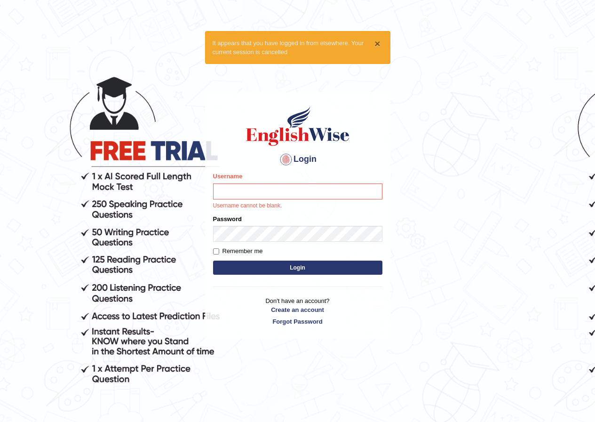
click at [378, 47] on button "×" at bounding box center [378, 44] width 6 height 10
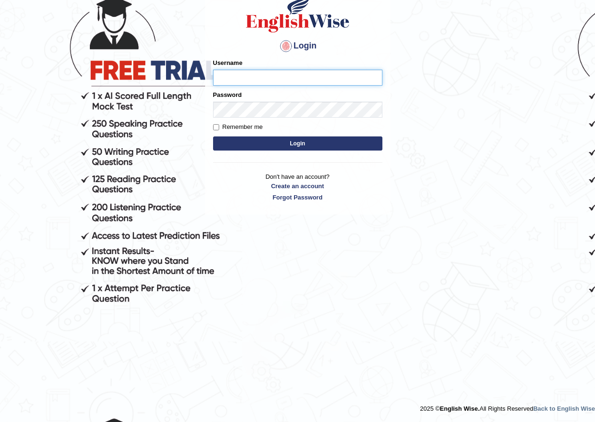
scroll to position [80, 0]
